Goal: Information Seeking & Learning: Learn about a topic

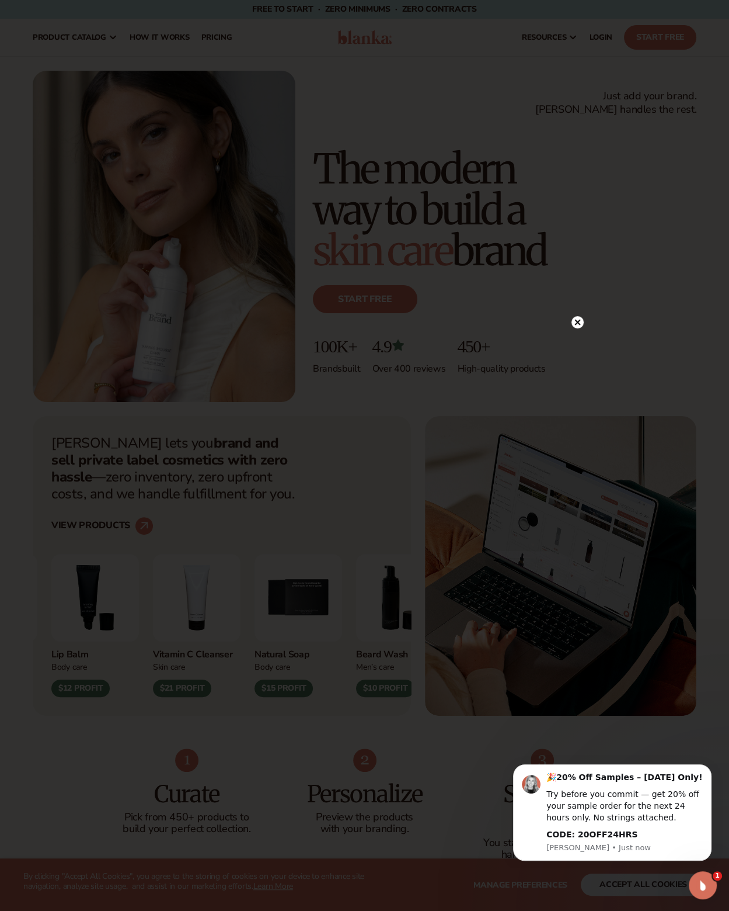
click at [579, 326] on circle at bounding box center [578, 322] width 12 height 12
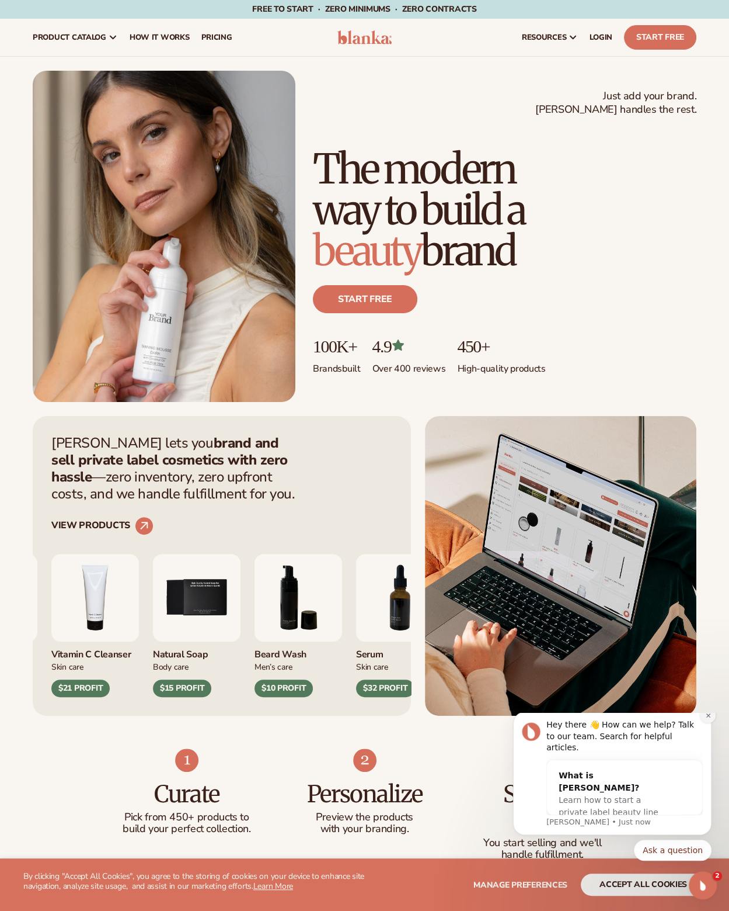
click at [709, 717] on icon "Dismiss notification" at bounding box center [708, 715] width 4 height 4
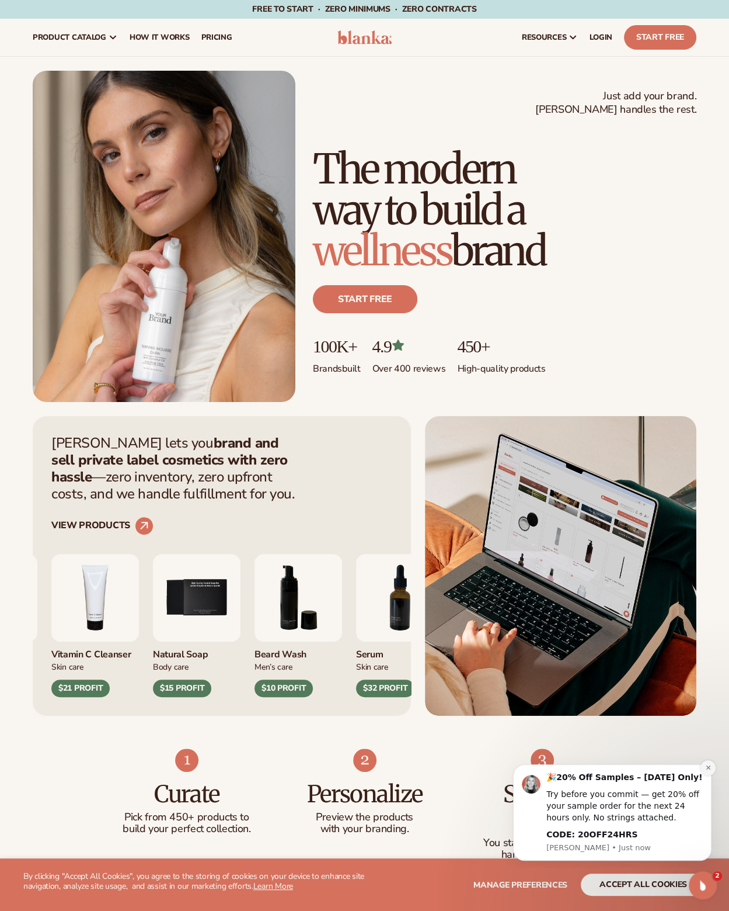
click at [704, 771] on button "Dismiss notification" at bounding box center [708, 767] width 15 height 15
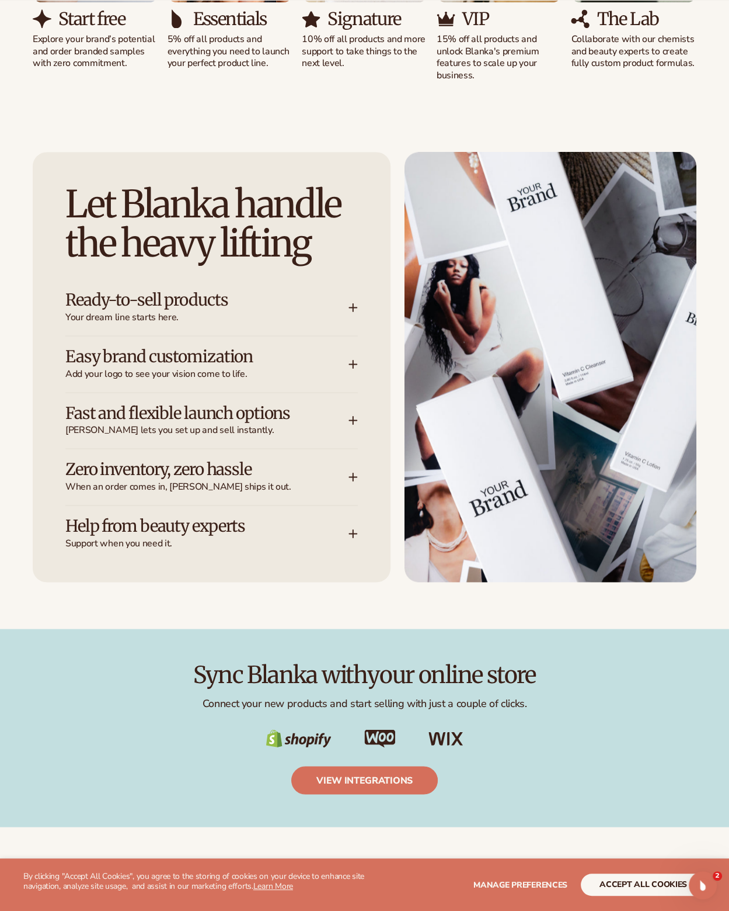
scroll to position [1343, 0]
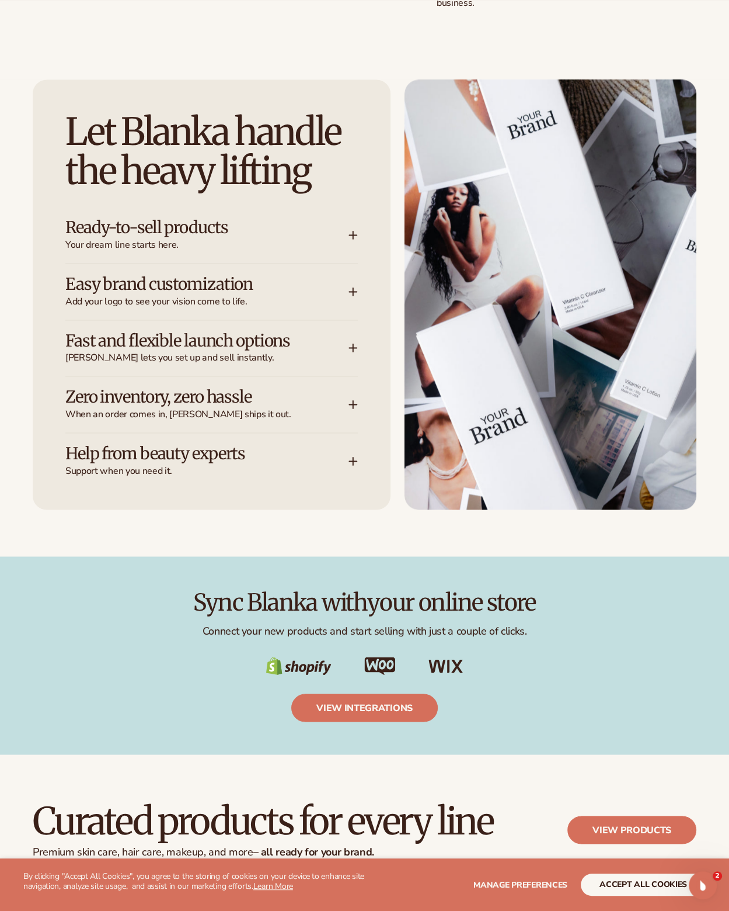
click at [354, 235] on icon at bounding box center [354, 235] width 8 height 0
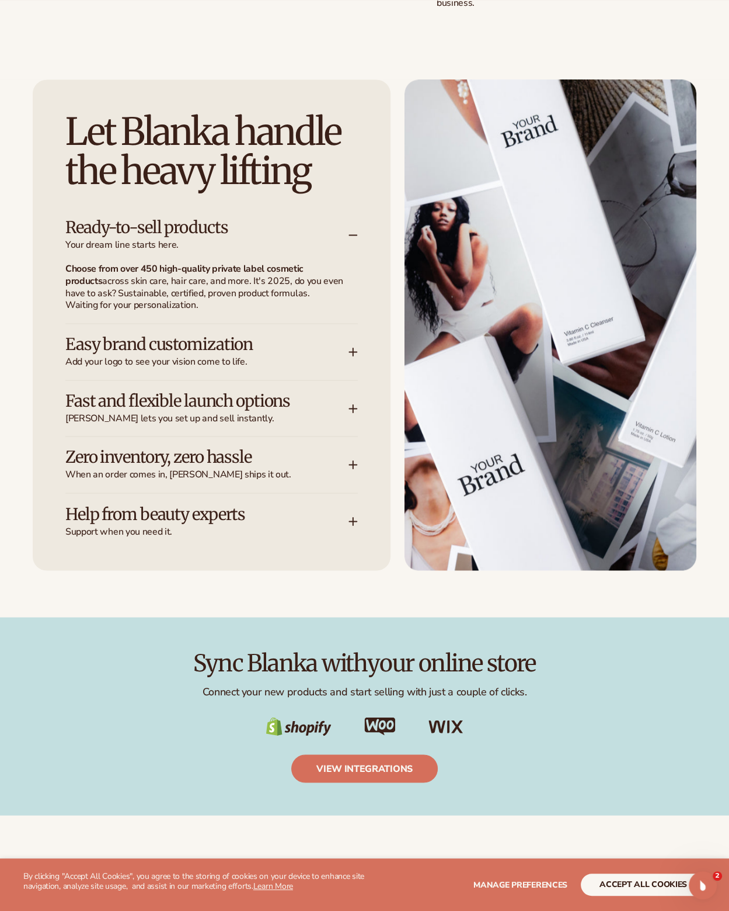
click at [353, 349] on icon at bounding box center [353, 352] width 0 height 8
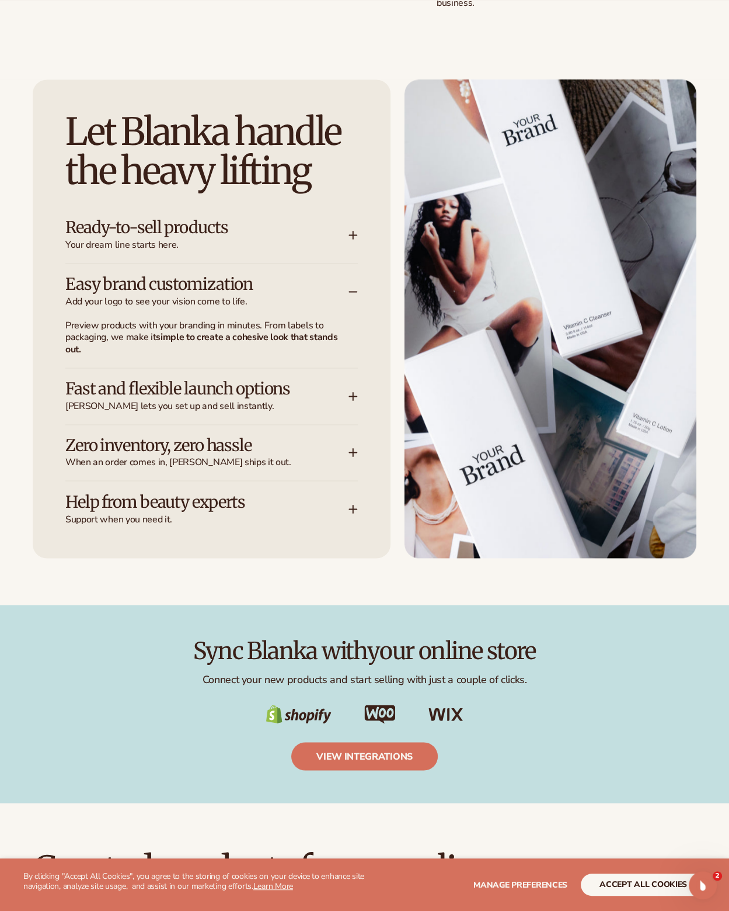
drag, startPoint x: 353, startPoint y: 349, endPoint x: 286, endPoint y: 336, distance: 68.4
click at [286, 336] on strong "simple to create a cohesive look that stands out." at bounding box center [201, 343] width 272 height 25
click at [353, 391] on icon at bounding box center [353, 395] width 9 height 9
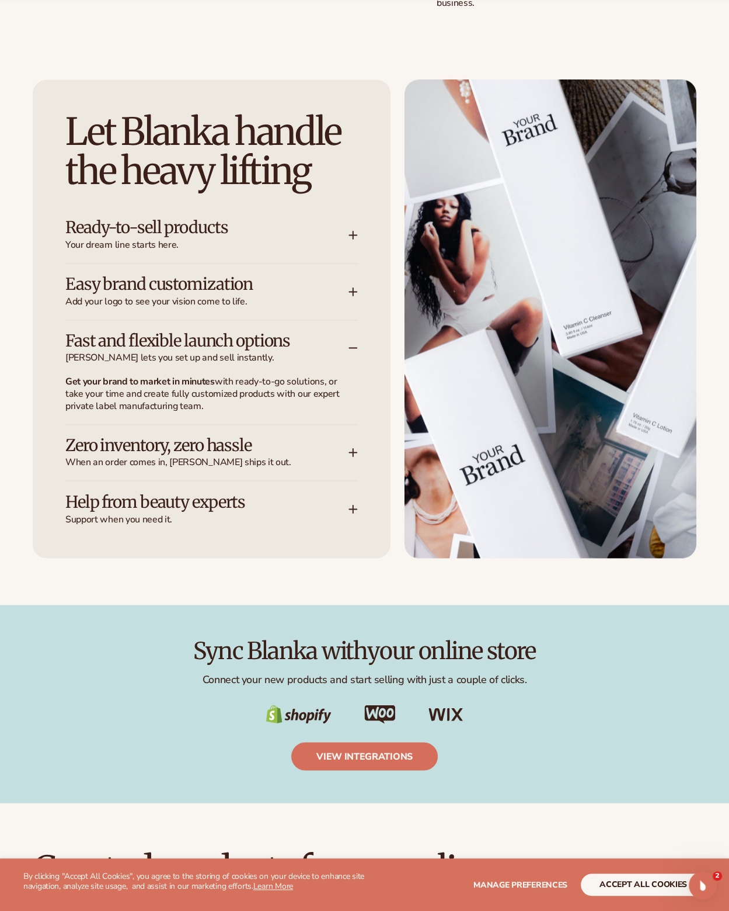
click at [349, 451] on div "Zero inventory, zero hassle When an order comes in, [PERSON_NAME] ships it out." at bounding box center [211, 453] width 293 height 56
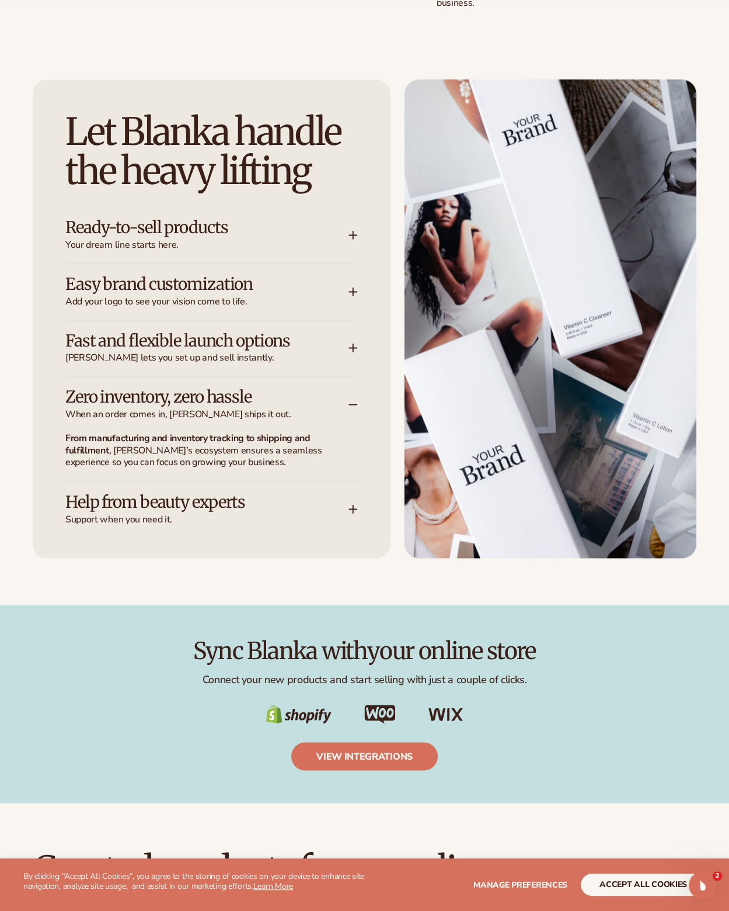
click at [354, 505] on icon at bounding box center [353, 508] width 9 height 9
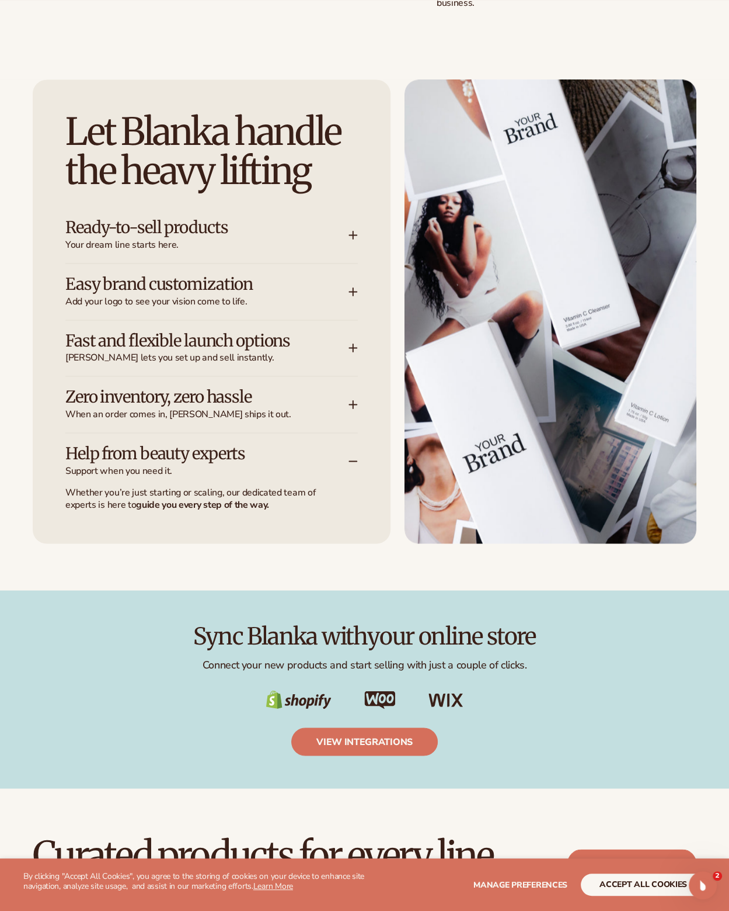
drag, startPoint x: 346, startPoint y: 493, endPoint x: 339, endPoint y: 488, distance: 8.4
drag, startPoint x: 339, startPoint y: 488, endPoint x: 217, endPoint y: 565, distance: 143.6
click at [217, 565] on div "Let [PERSON_NAME] handle the heavy lifting Ready-to-sell products Your dream li…" at bounding box center [364, 334] width 729 height 510
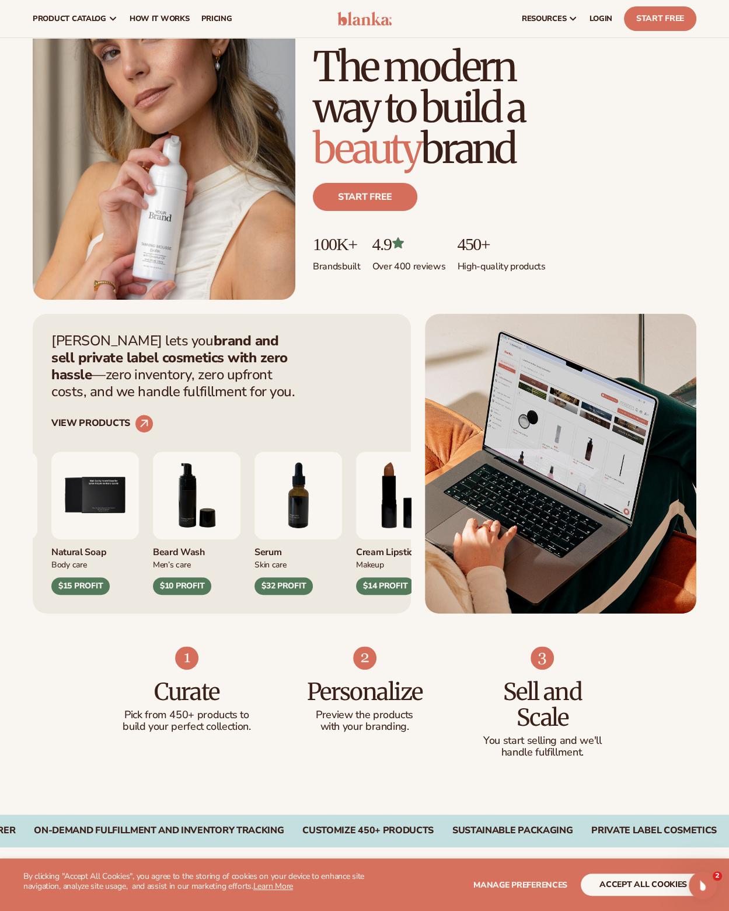
scroll to position [0, 0]
